Goal: Information Seeking & Learning: Learn about a topic

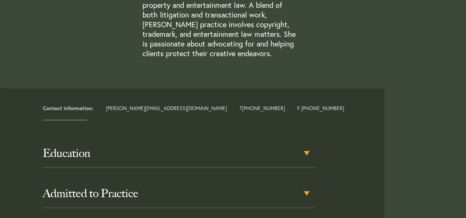
scroll to position [258, 0]
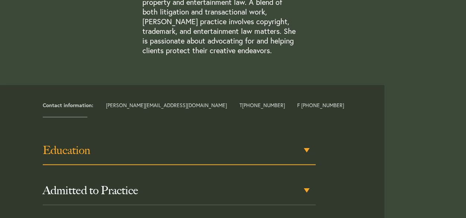
click at [85, 153] on h3 "Education" at bounding box center [179, 150] width 273 height 13
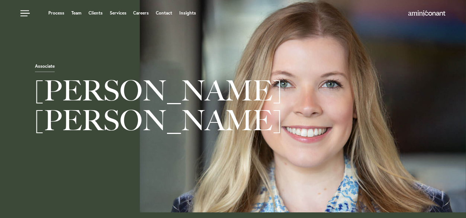
scroll to position [0, 0]
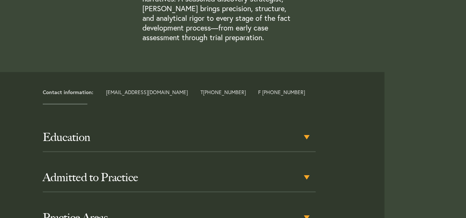
scroll to position [361, 0]
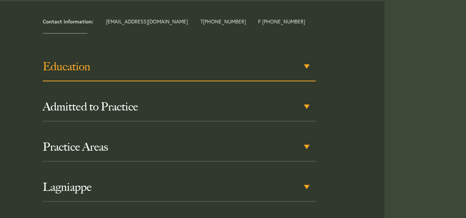
click at [90, 62] on h3 "Education" at bounding box center [179, 66] width 273 height 13
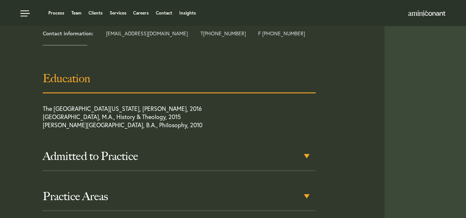
scroll to position [349, 0]
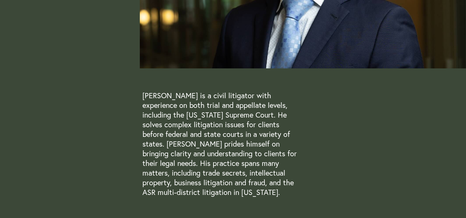
scroll to position [309, 0]
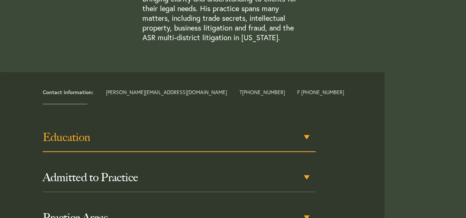
click at [94, 142] on h3 "Education" at bounding box center [179, 137] width 273 height 13
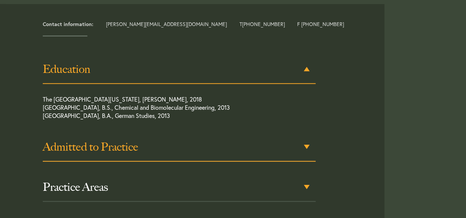
scroll to position [378, 0]
